Goal: Information Seeking & Learning: Learn about a topic

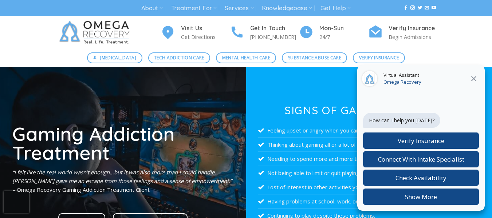
click at [28, 37] on div "Visit Us Get Directions Get In Touch [PHONE_NUMBER] Mon-[DATE] Verify Insurance…" at bounding box center [246, 32] width 492 height 33
click at [474, 79] on icon "Close" at bounding box center [473, 78] width 5 height 5
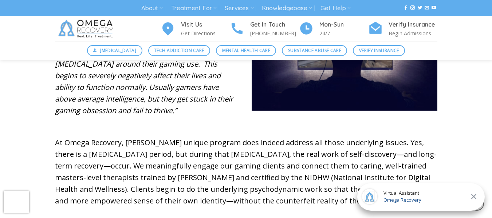
drag, startPoint x: 203, startPoint y: 128, endPoint x: 243, endPoint y: 122, distance: 40.8
click at [203, 137] on p "At Omega Recovery, [PERSON_NAME] unique program does indeed address all those u…" at bounding box center [246, 172] width 383 height 70
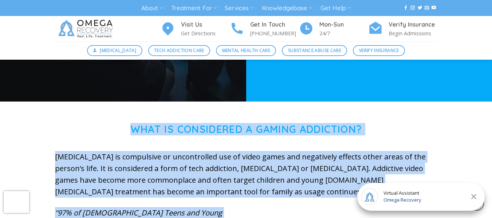
scroll to position [182, 0]
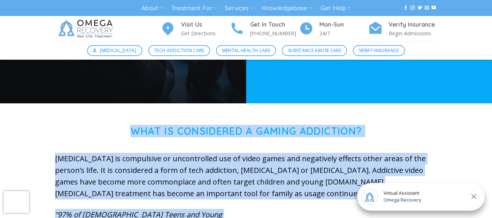
click at [119, 131] on h1 "What is Considered a Gaming Addiction?" at bounding box center [246, 131] width 383 height 12
click at [71, 127] on h1 "What is Considered a Gaming Addiction?" at bounding box center [246, 131] width 383 height 12
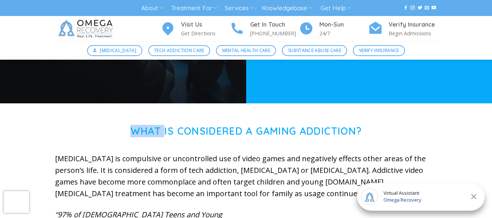
click at [71, 127] on h1 "What is Considered a Gaming Addiction?" at bounding box center [246, 131] width 383 height 12
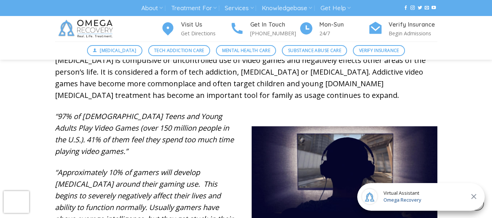
scroll to position [277, 0]
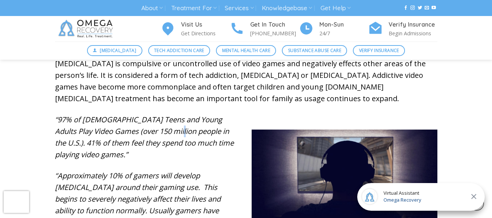
click at [140, 131] on em "“97% of [DEMOGRAPHIC_DATA] Teens and Young Adults Play Video Games (over 150 mi…" at bounding box center [144, 137] width 179 height 45
click at [140, 130] on em "“97% of [DEMOGRAPHIC_DATA] Teens and Young Adults Play Video Games (over 150 mi…" at bounding box center [144, 137] width 179 height 45
click at [102, 137] on p "“97% of [DEMOGRAPHIC_DATA] Teens and Young Adults Play Video Games (over 150 mi…" at bounding box center [148, 137] width 186 height 47
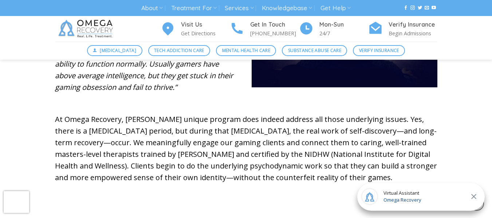
scroll to position [459, 0]
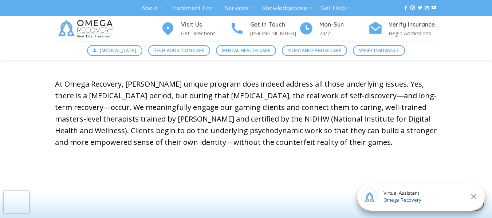
click at [157, 101] on p "At Omega Recovery, [PERSON_NAME] unique program does indeed address all those u…" at bounding box center [246, 113] width 383 height 70
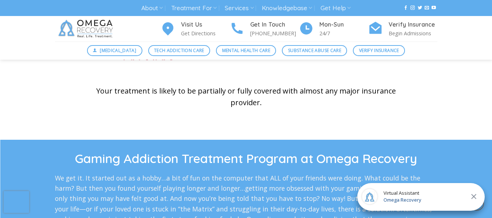
scroll to position [1225, 0]
